Goal: Information Seeking & Learning: Learn about a topic

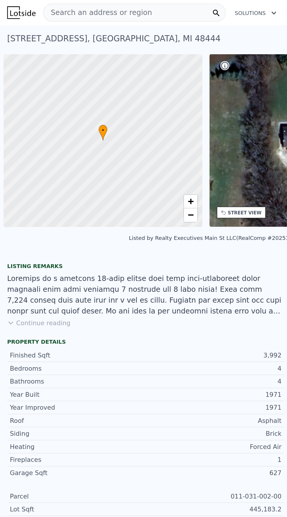
scroll to position [0, 2]
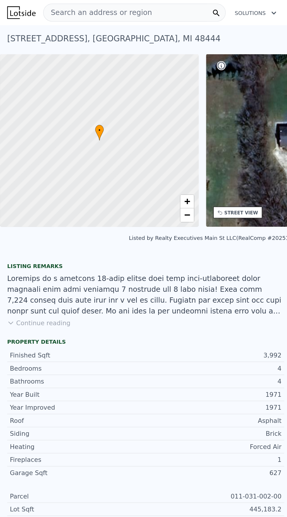
click at [70, 7] on span "Search an address or region" at bounding box center [63, 8] width 71 height 7
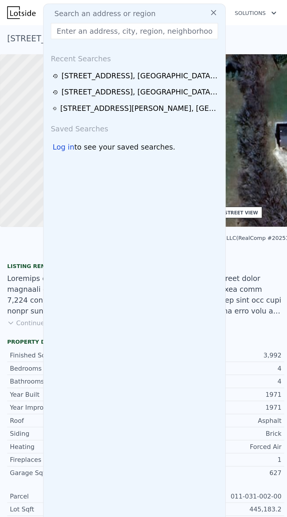
type input "4848 General Squier Rd, Dryden, MI 48428"
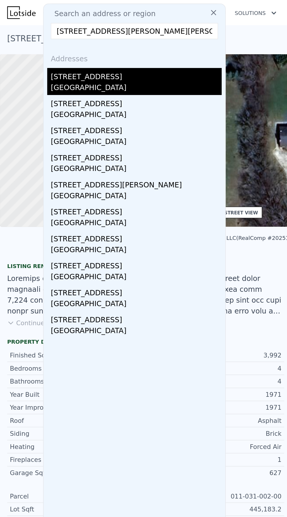
click at [68, 50] on div "4848 General Squier Rd" at bounding box center [88, 48] width 111 height 9
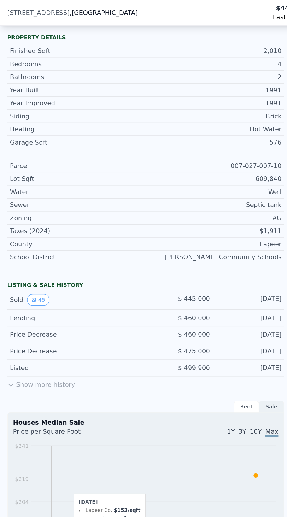
scroll to position [195, 0]
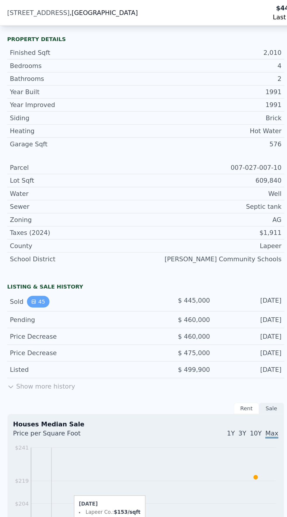
click at [21, 196] on icon "View historical data" at bounding box center [22, 196] width 2 height 2
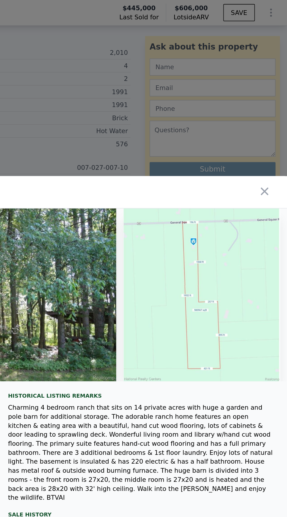
scroll to position [0, 5677]
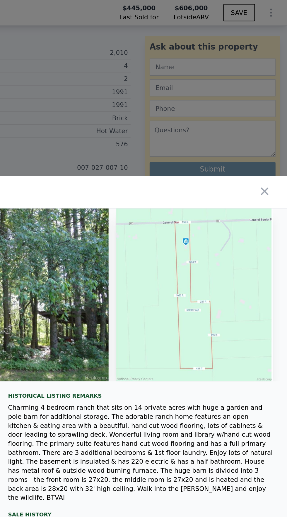
type input "3"
type input "2896"
type input "4500"
type input "108900"
type input "884703.6"
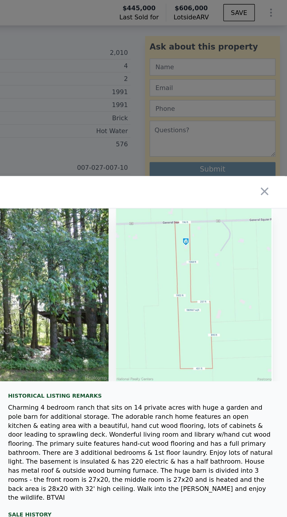
type input "$ 557,000"
type input "-$ 68,248"
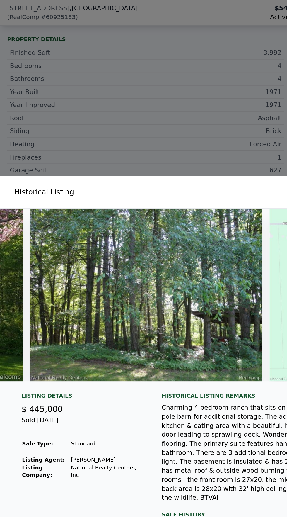
scroll to position [212, 0]
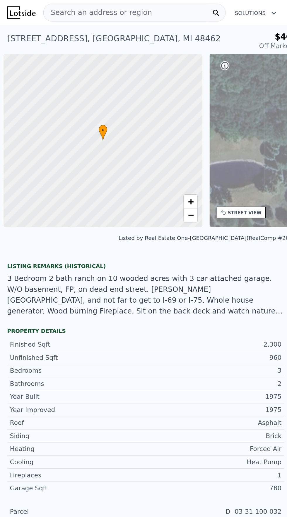
scroll to position [0, 2]
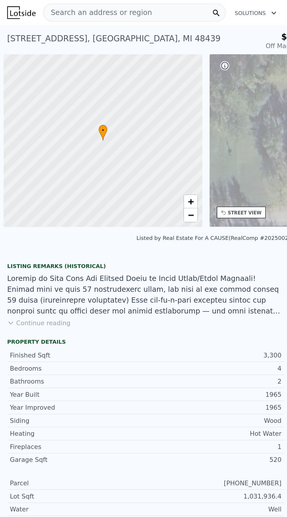
scroll to position [0, 2]
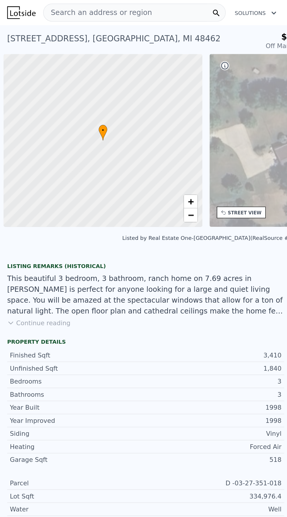
scroll to position [0, 2]
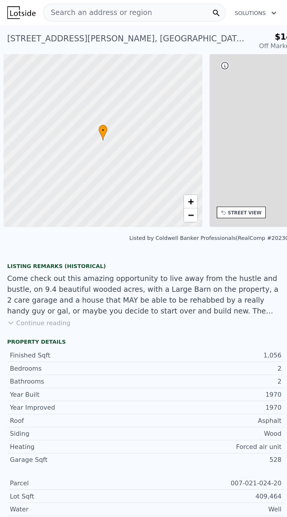
scroll to position [0, 2]
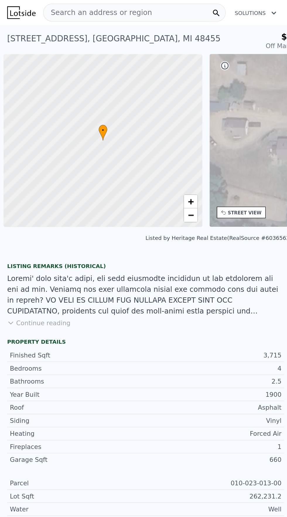
scroll to position [0, 2]
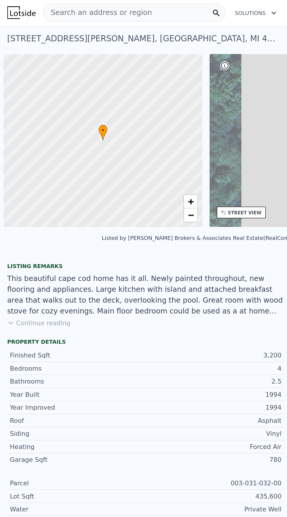
scroll to position [0, 2]
